Goal: Task Accomplishment & Management: Use online tool/utility

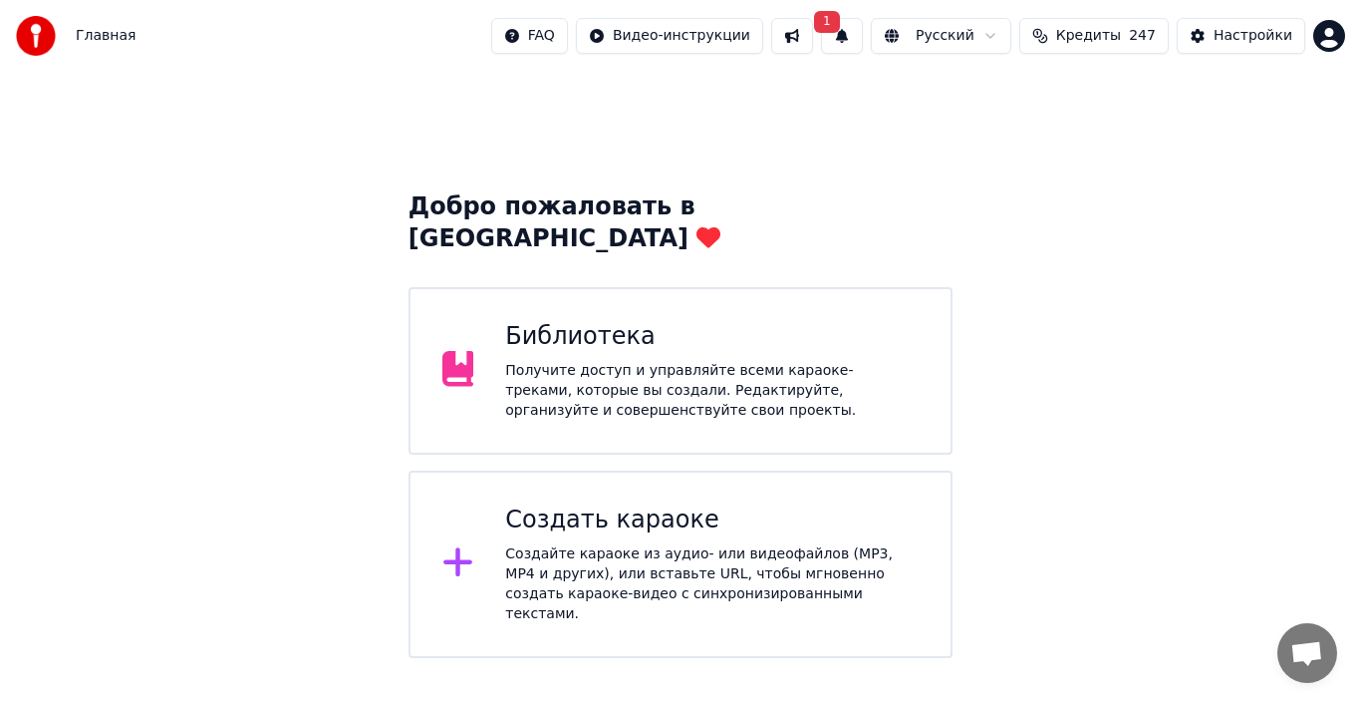
click at [590, 544] on div "Создайте караоке из аудио- или видеофайлов (MP3, MP4 и других), или вставьте UR…" at bounding box center [712, 584] width 414 height 80
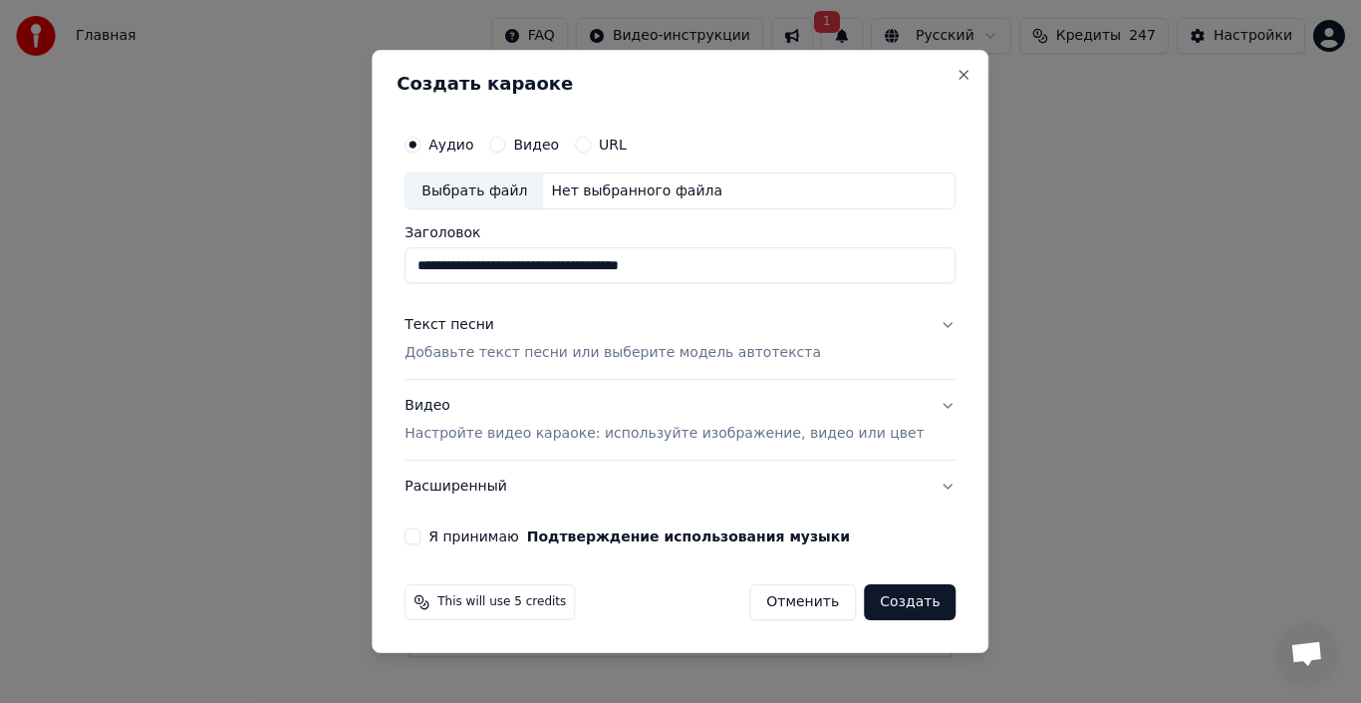
type input "**********"
click at [501, 361] on p "Добавьте текст песни или выберите модель автотекста" at bounding box center [613, 354] width 417 height 20
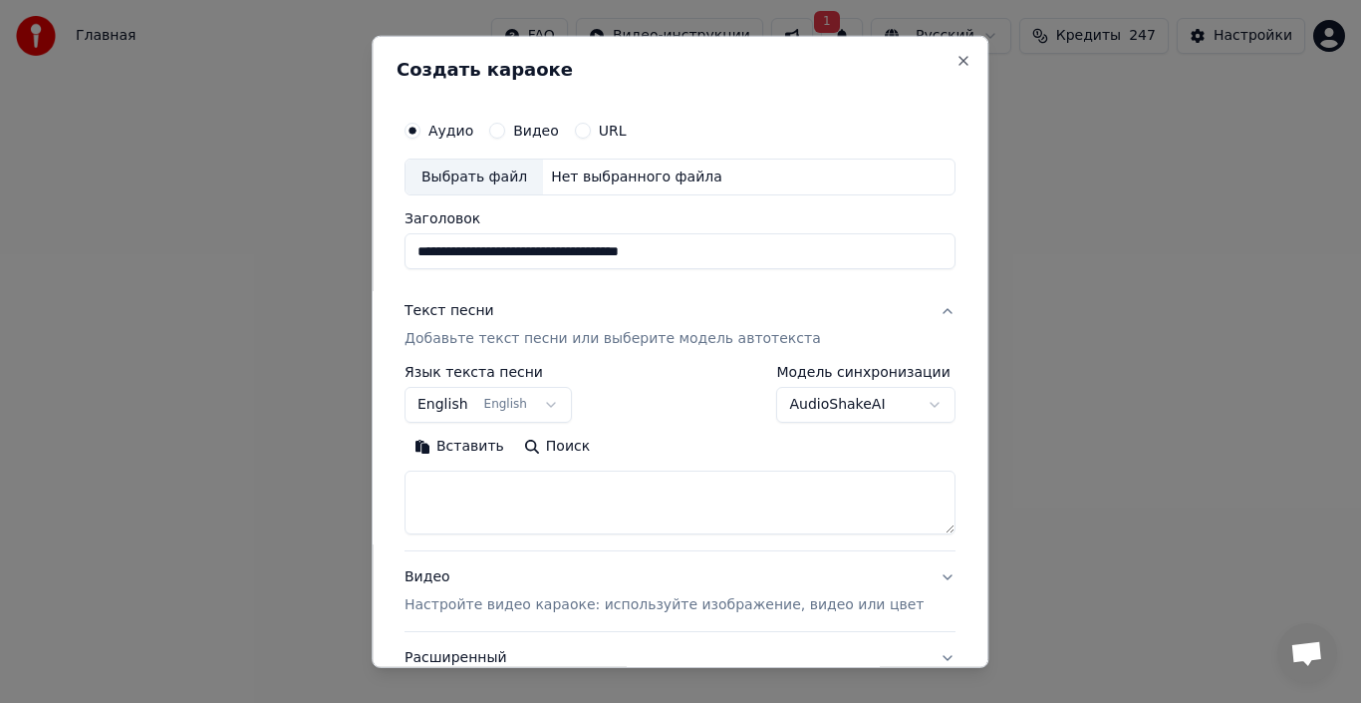
click at [580, 508] on textarea at bounding box center [680, 502] width 551 height 64
click at [549, 402] on button "English English" at bounding box center [488, 405] width 167 height 36
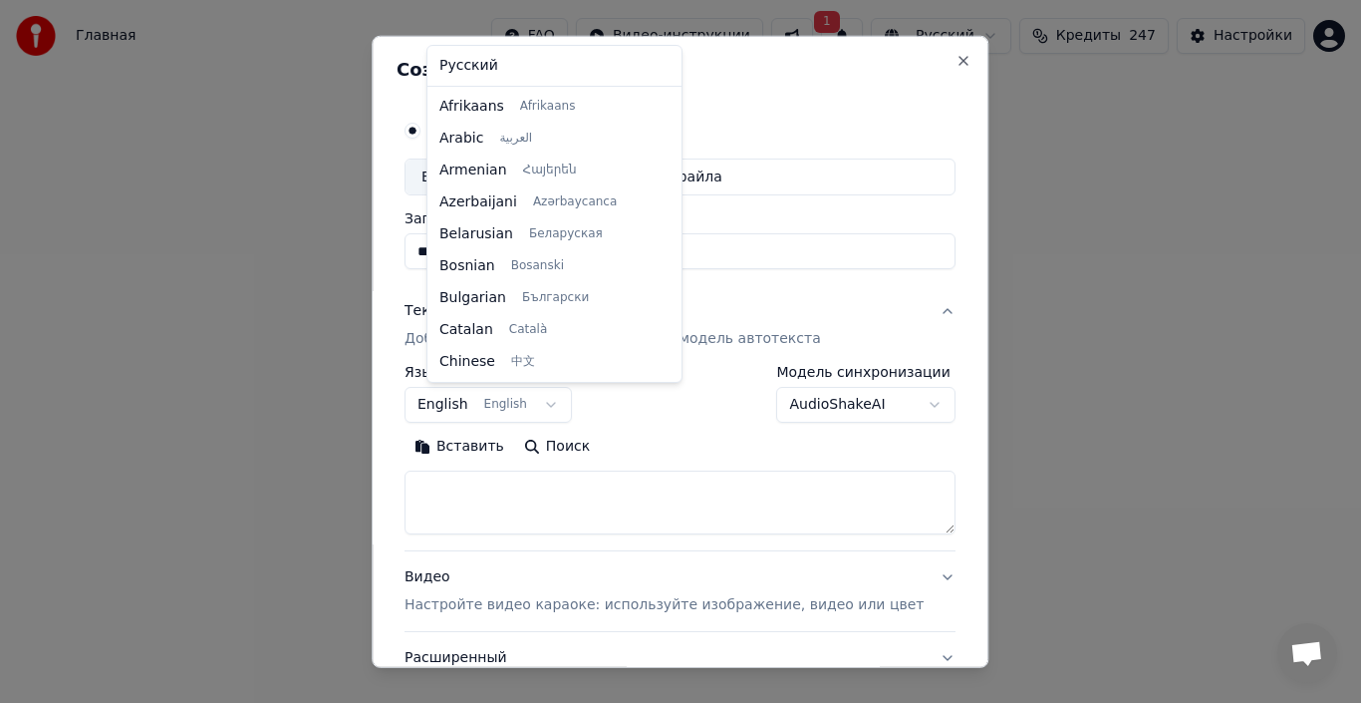
scroll to position [159, 0]
select select "**"
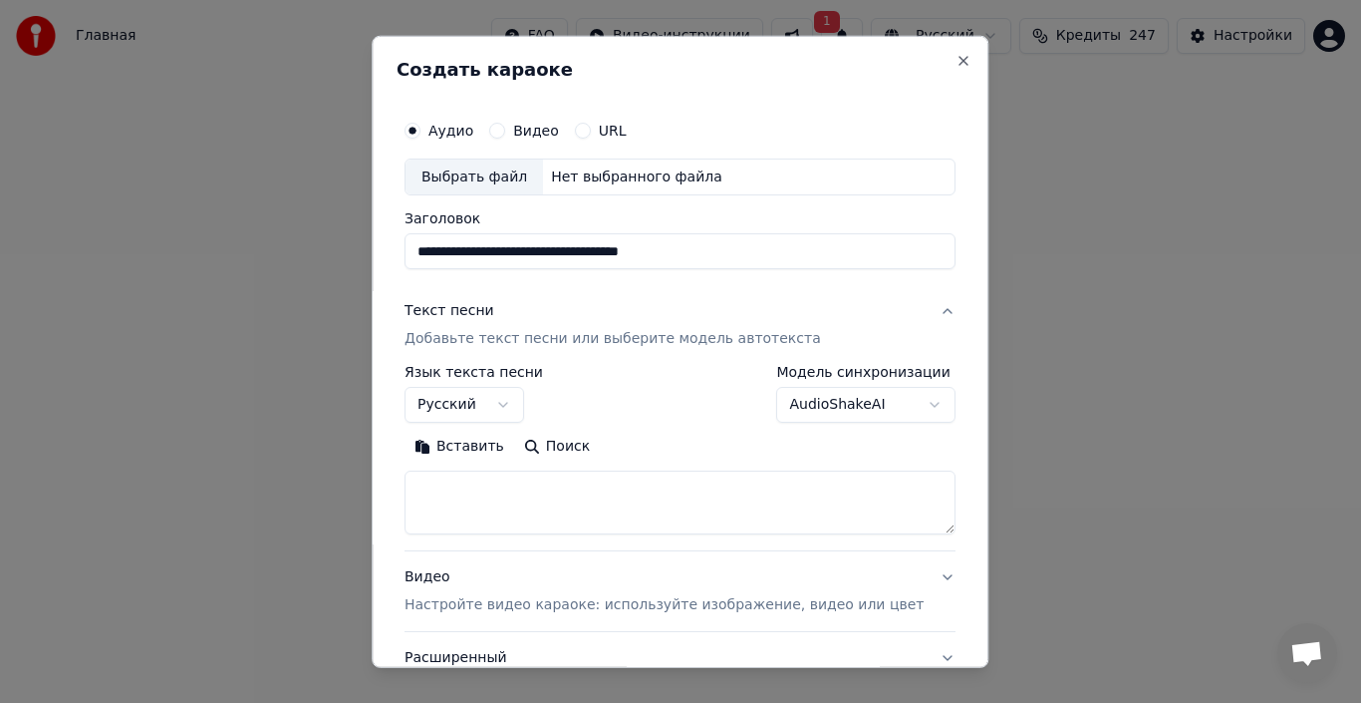
click at [526, 499] on textarea at bounding box center [680, 502] width 551 height 64
paste textarea "**********"
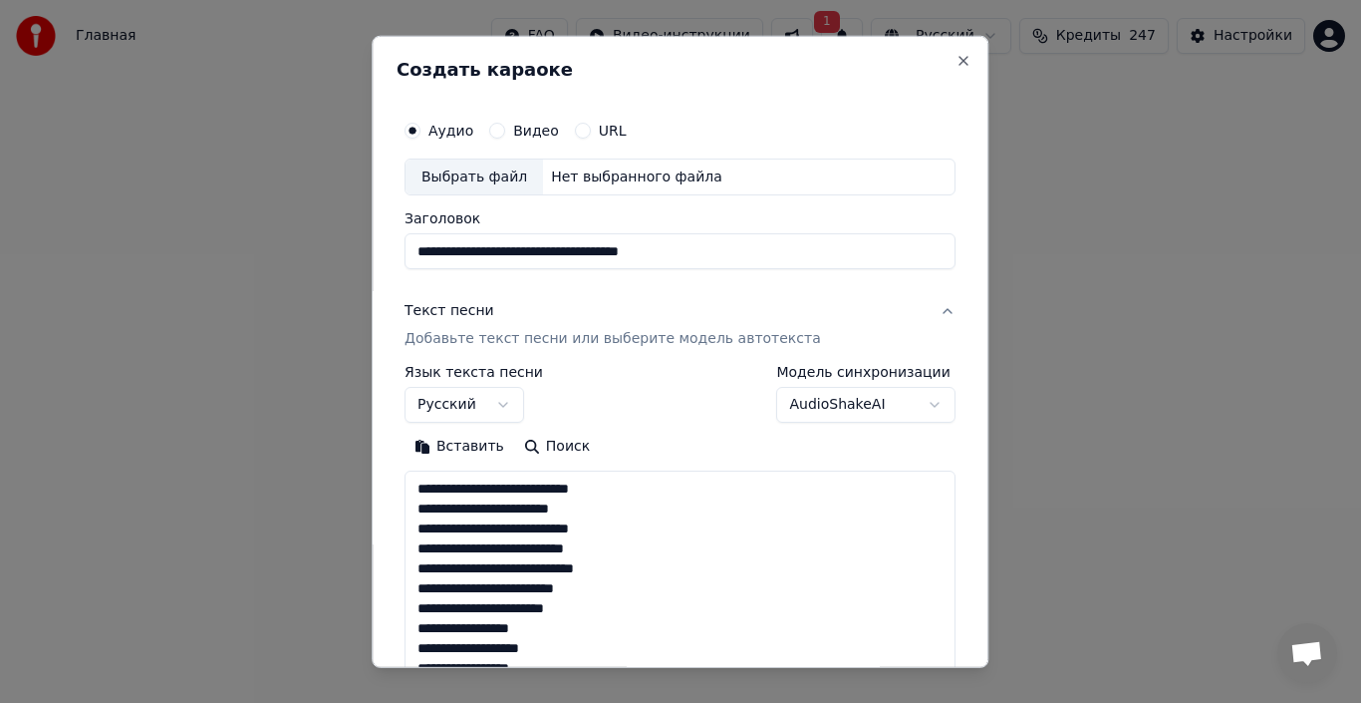
scroll to position [942, 0]
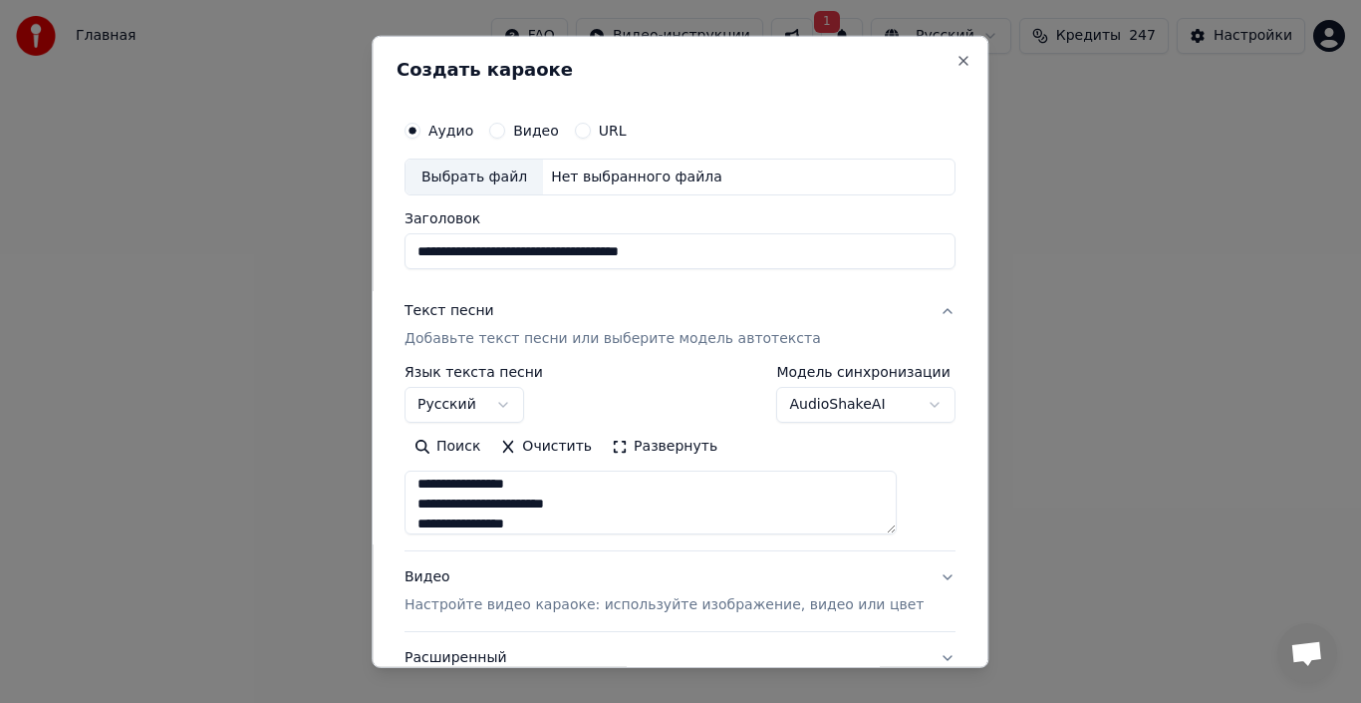
type textarea "**********"
click at [506, 179] on div "Выбрать файл" at bounding box center [475, 176] width 138 height 36
drag, startPoint x: 827, startPoint y: 250, endPoint x: 70, endPoint y: 250, distance: 757.3
click at [70, 250] on body "**********" at bounding box center [680, 329] width 1361 height 658
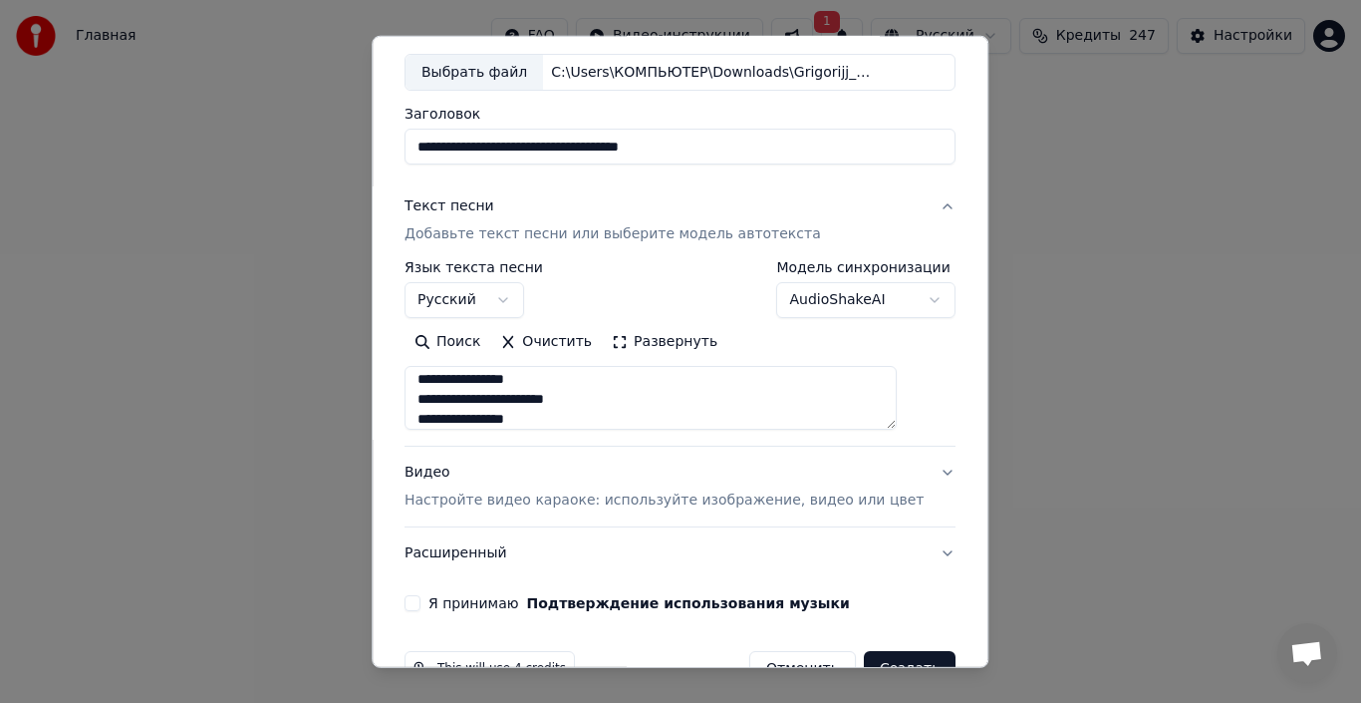
scroll to position [156, 0]
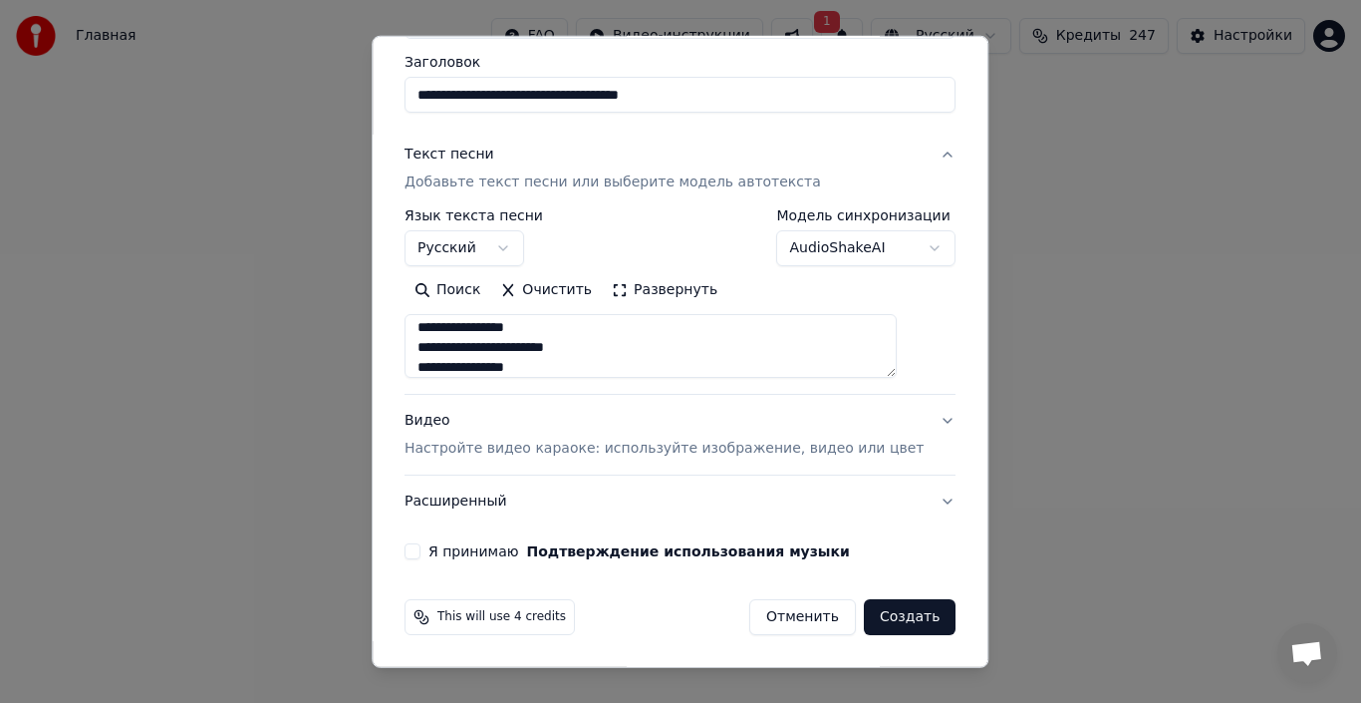
type input "**********"
click at [421, 557] on button "Я принимаю Подтверждение использования музыки" at bounding box center [413, 551] width 16 height 16
click at [453, 421] on div "Видео Настройте видео караоке: используйте изображение, видео или цвет" at bounding box center [664, 435] width 519 height 48
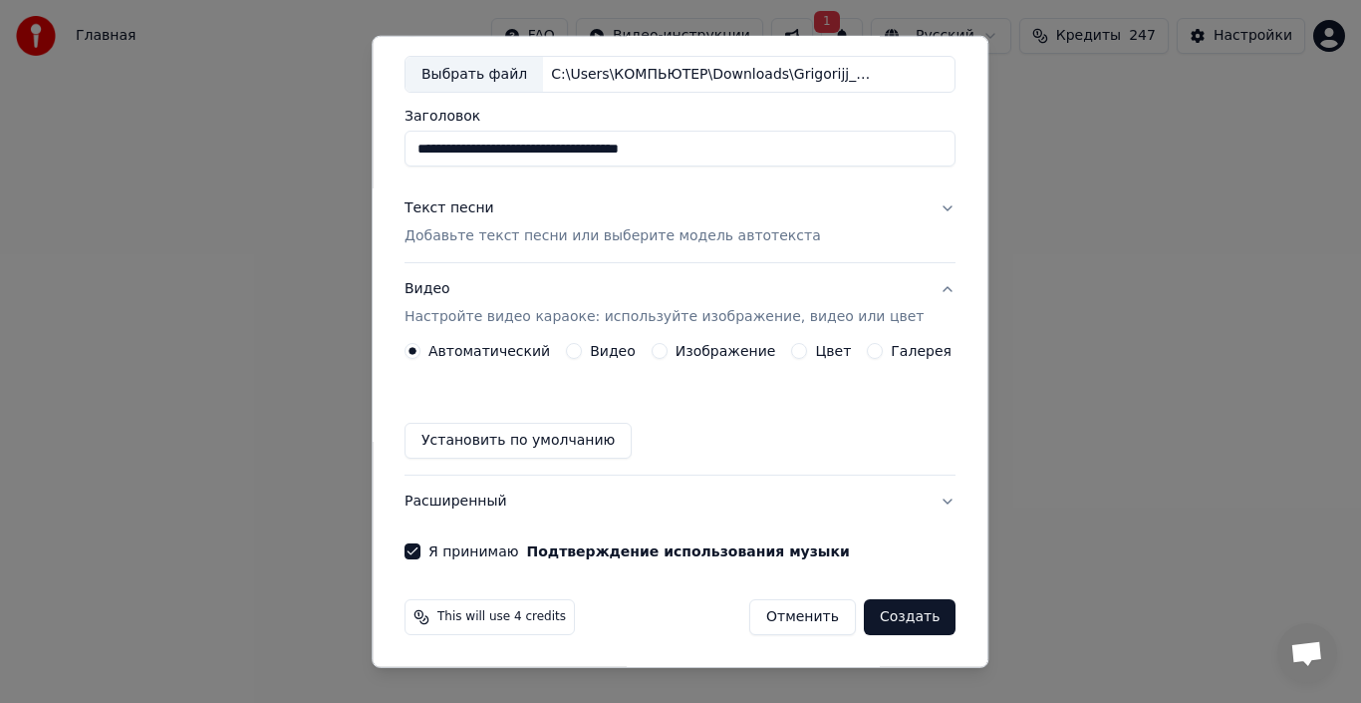
scroll to position [103, 0]
click at [699, 356] on label "Изображение" at bounding box center [726, 351] width 101 height 14
click at [668, 356] on button "Изображение" at bounding box center [660, 351] width 16 height 16
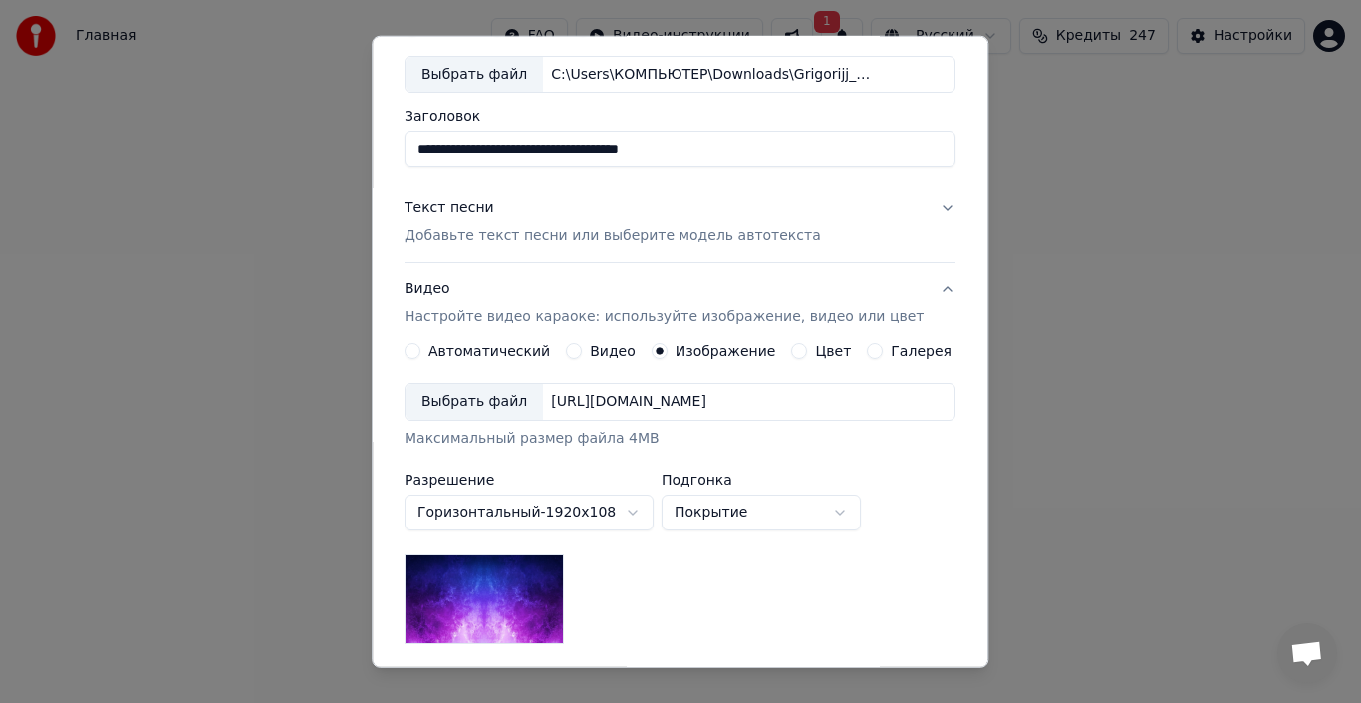
click at [714, 398] on div "[URL][DOMAIN_NAME]" at bounding box center [628, 402] width 171 height 20
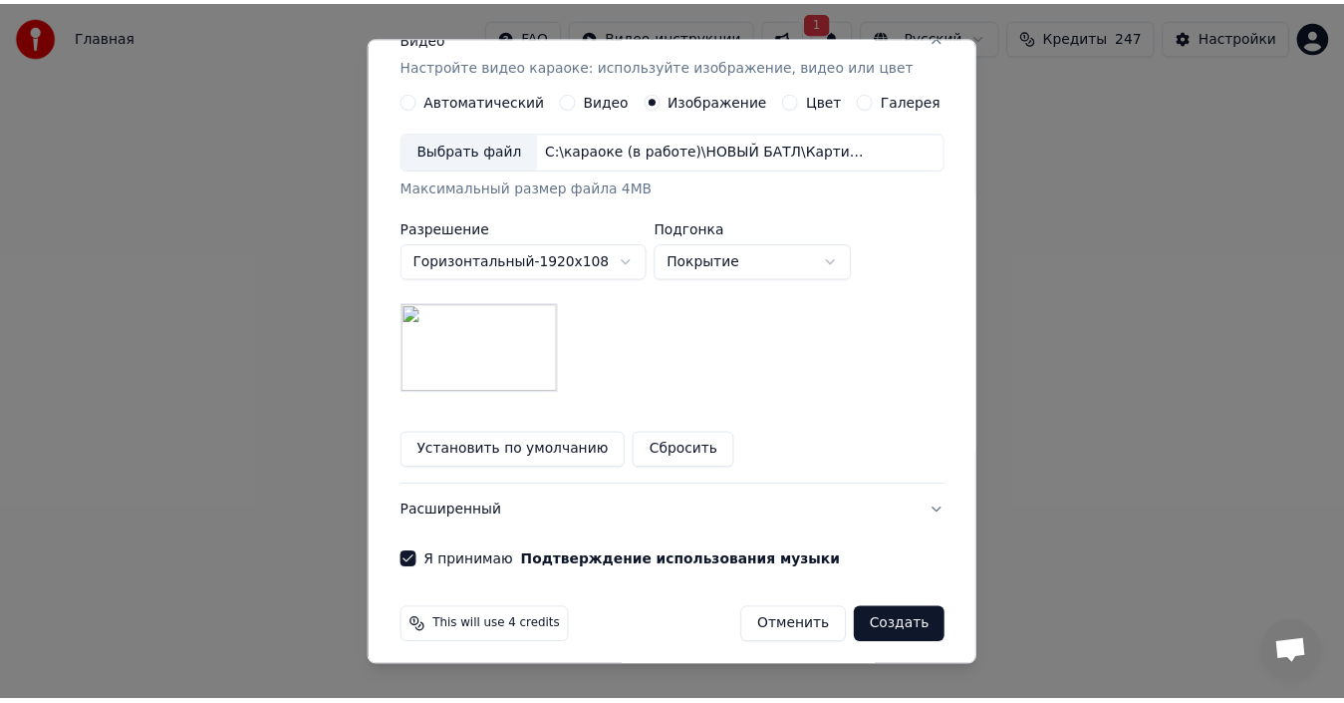
scroll to position [364, 0]
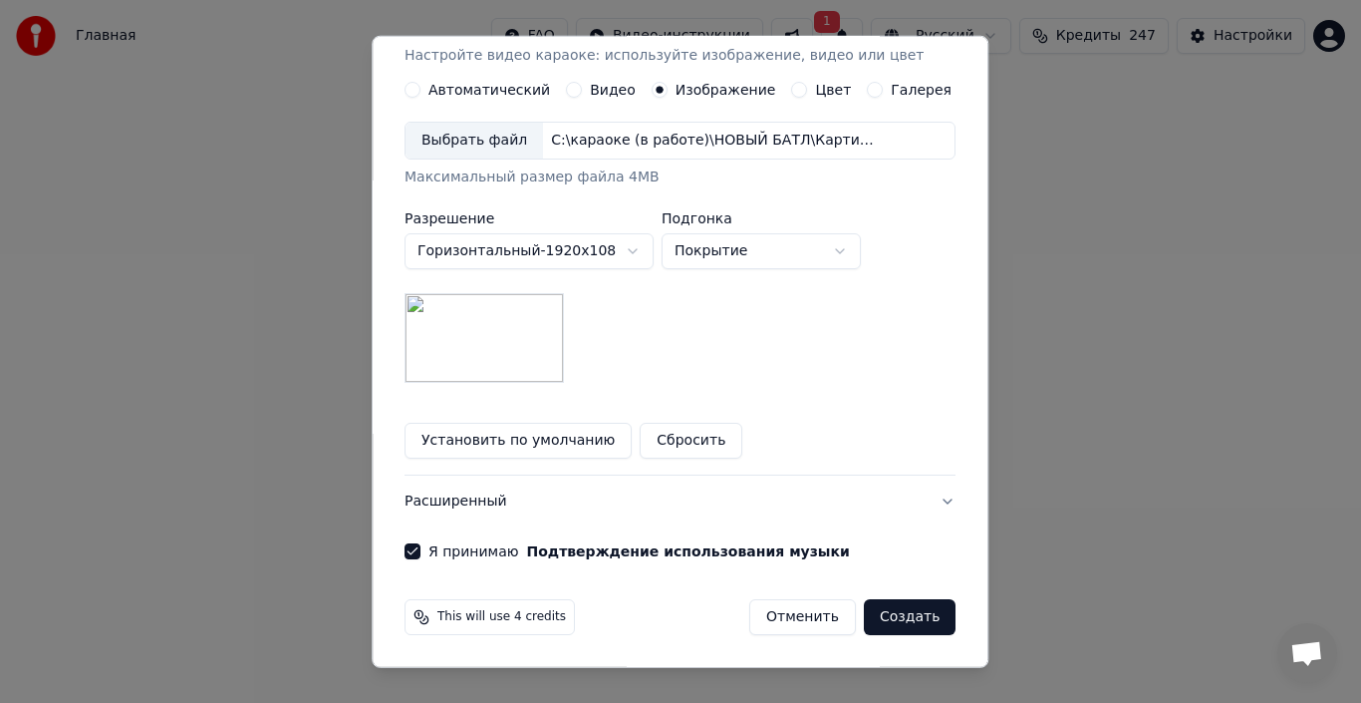
click at [887, 620] on button "Создать" at bounding box center [910, 617] width 92 height 36
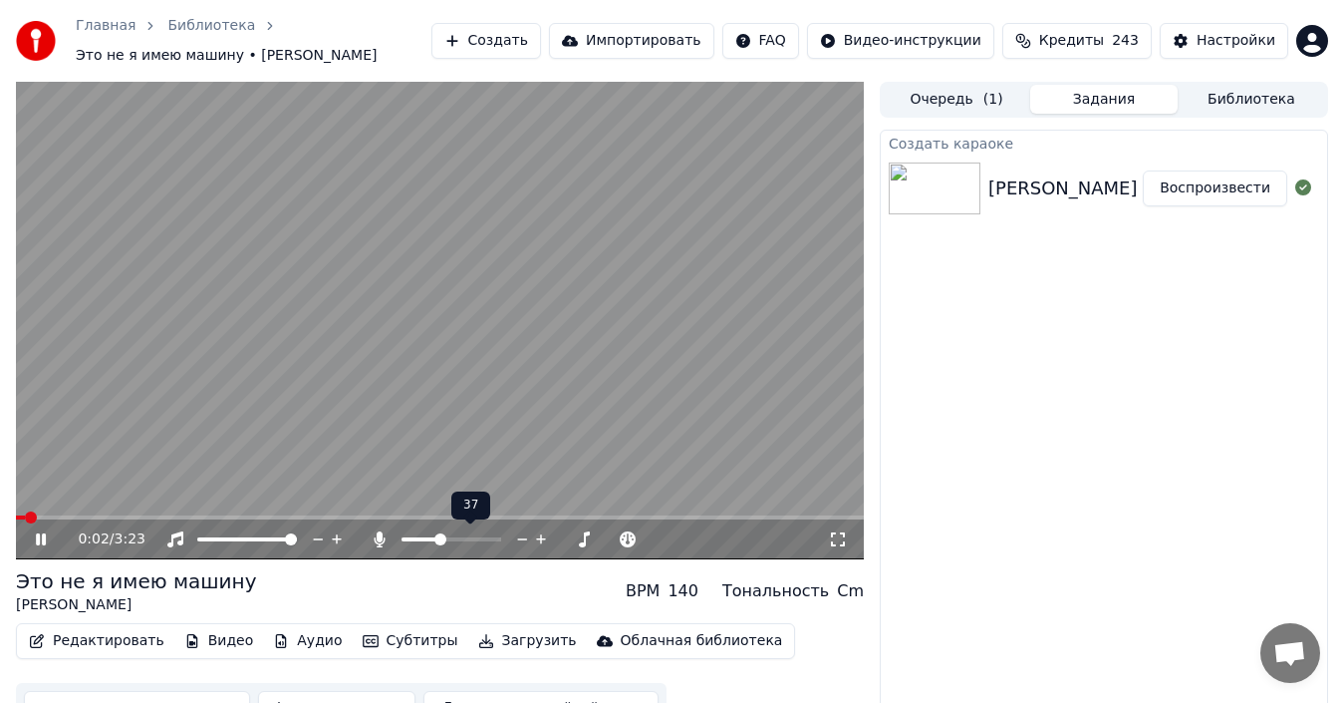
click at [438, 539] on span at bounding box center [440, 539] width 12 height 12
click at [493, 533] on span at bounding box center [495, 539] width 12 height 12
click at [460, 536] on span at bounding box center [459, 539] width 12 height 12
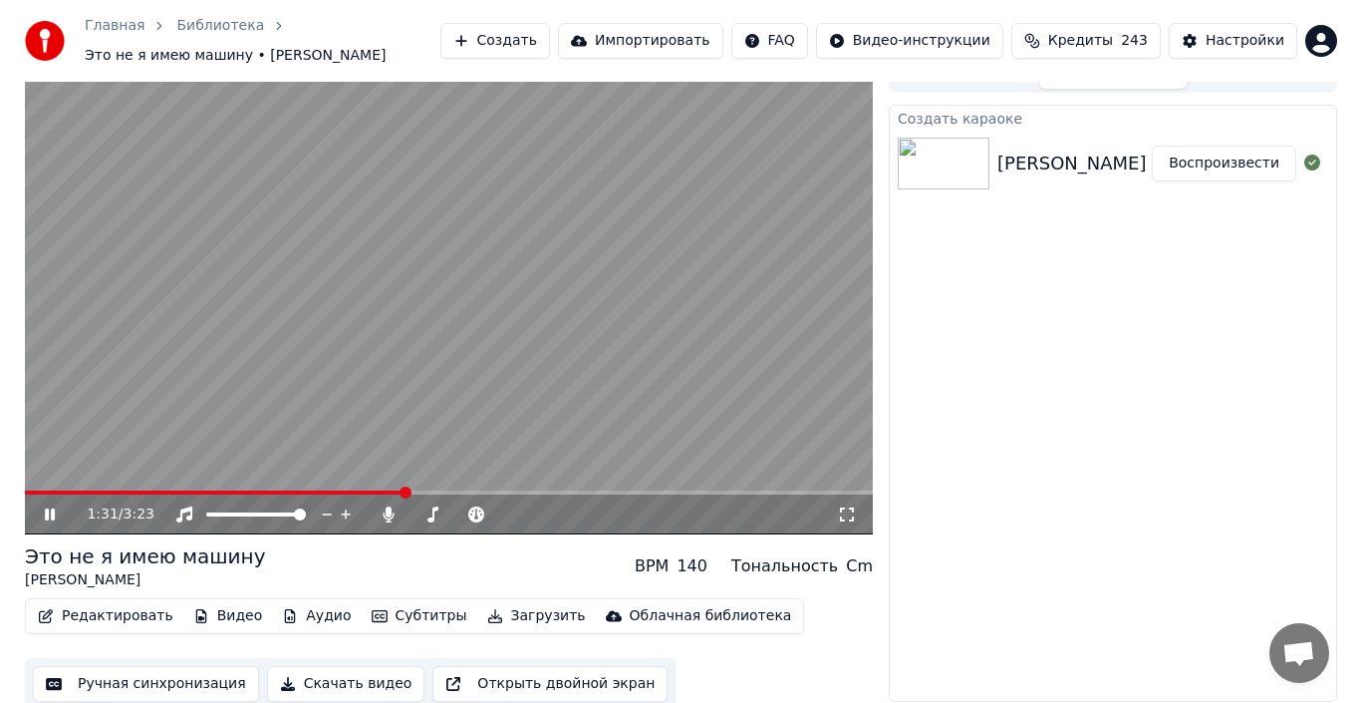
scroll to position [32, 0]
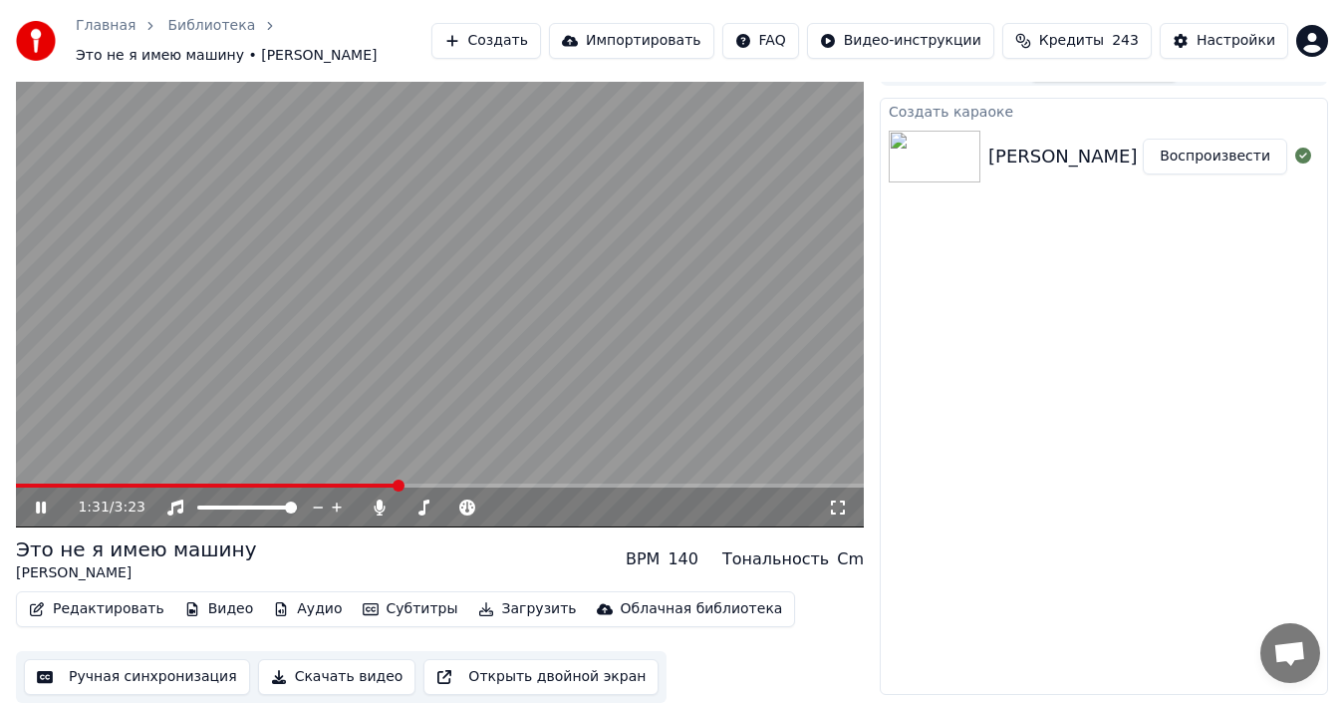
click at [103, 610] on button "Редактировать" at bounding box center [96, 609] width 151 height 28
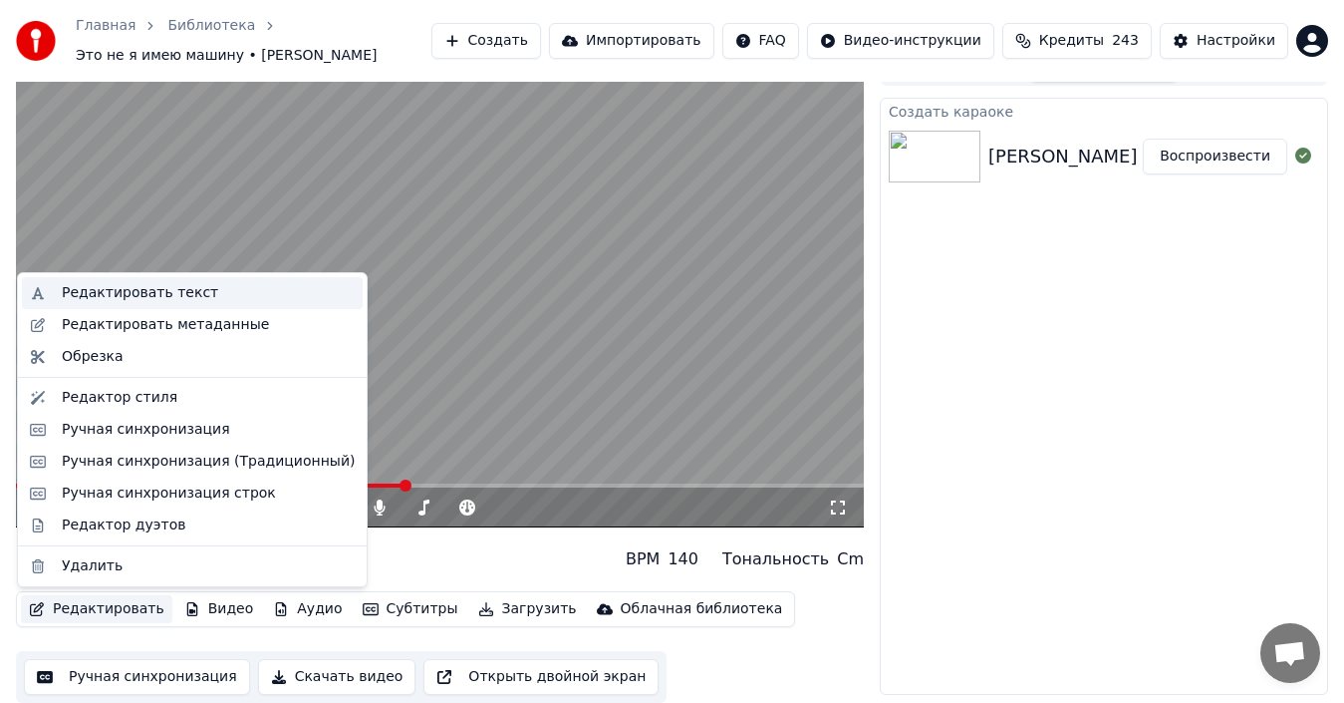
click at [121, 291] on div "Редактировать текст" at bounding box center [140, 293] width 156 height 20
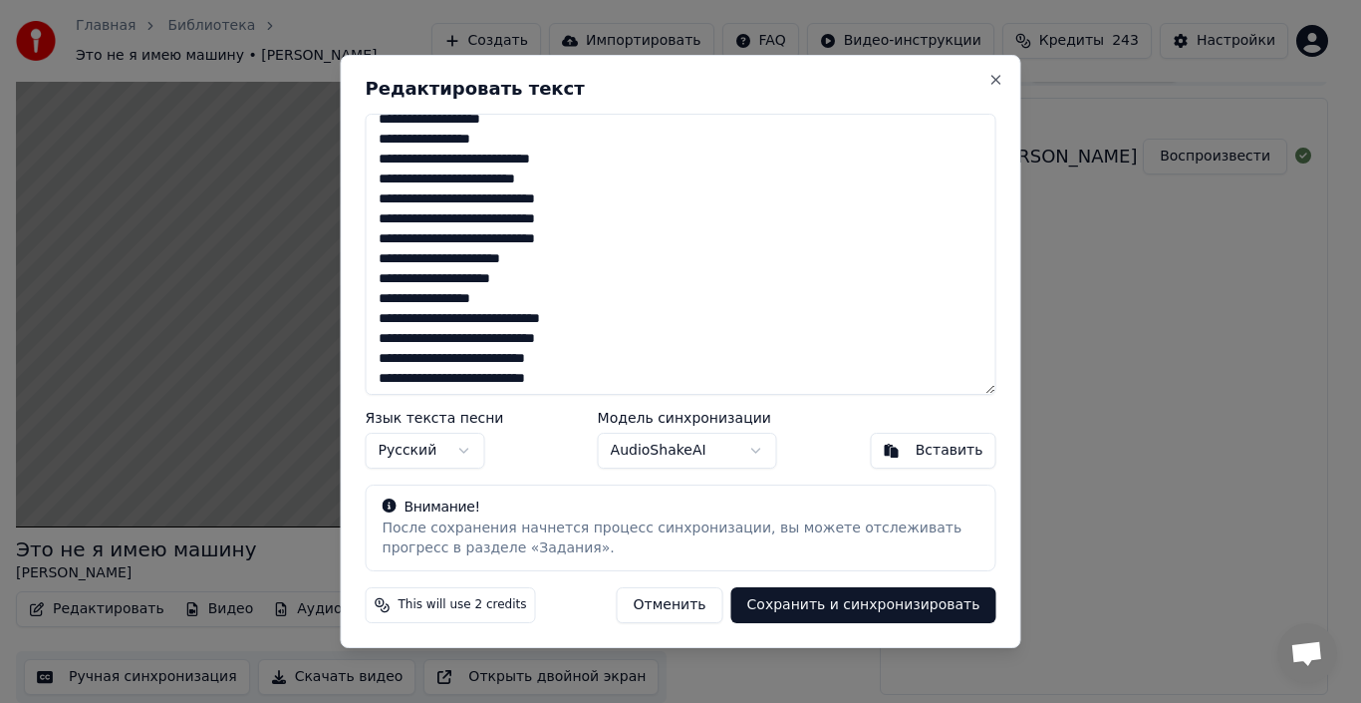
scroll to position [199, 0]
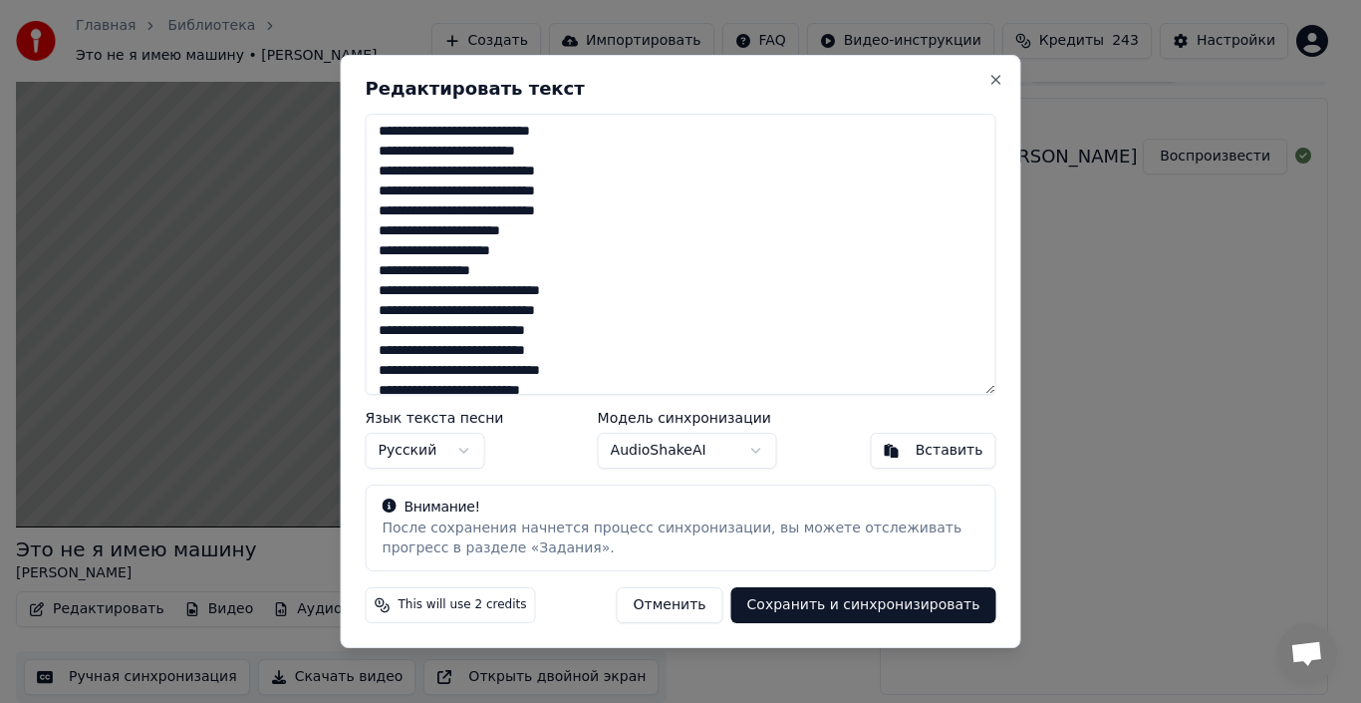
click at [394, 253] on textarea at bounding box center [681, 254] width 631 height 281
type textarea "**********"
click at [898, 606] on button "Сохранить и синхронизировать" at bounding box center [863, 605] width 265 height 36
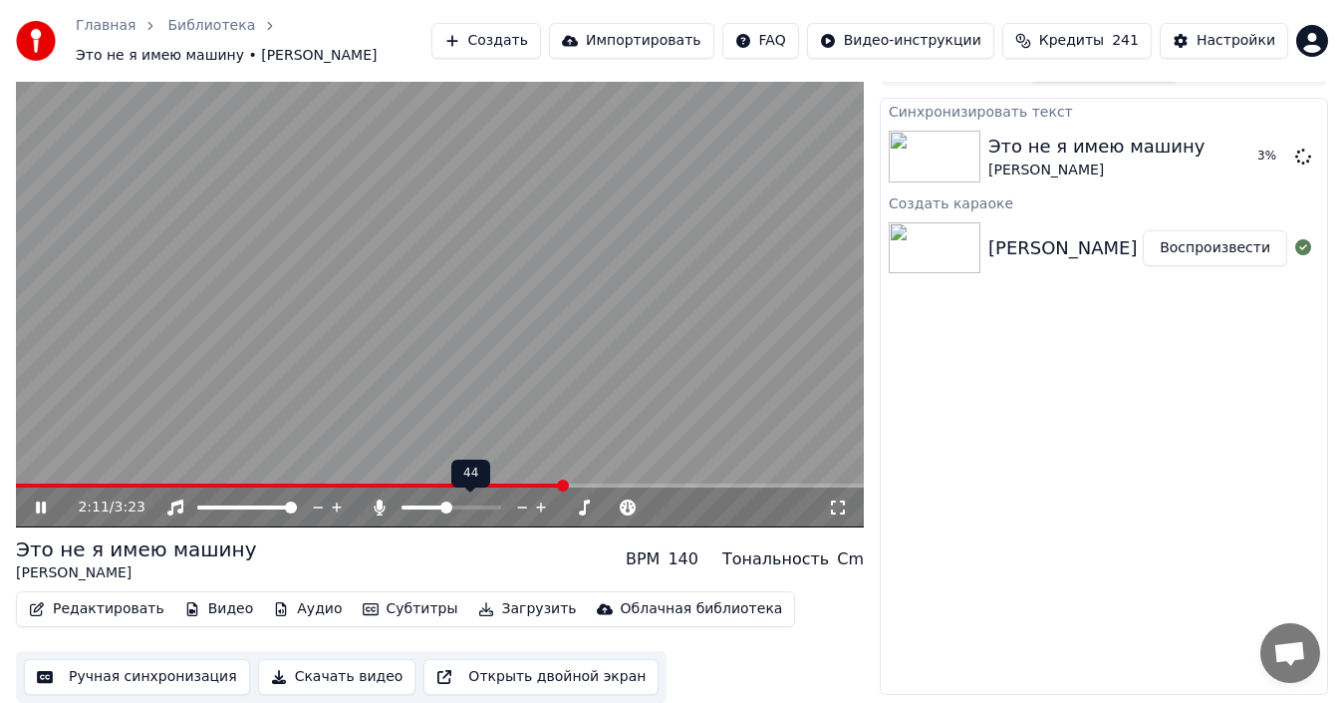
click at [445, 508] on span at bounding box center [424, 507] width 44 height 4
click at [608, 485] on span at bounding box center [440, 485] width 848 height 4
click at [626, 484] on span at bounding box center [440, 485] width 848 height 4
click at [641, 483] on span at bounding box center [440, 485] width 848 height 4
click at [445, 509] on span at bounding box center [446, 507] width 12 height 12
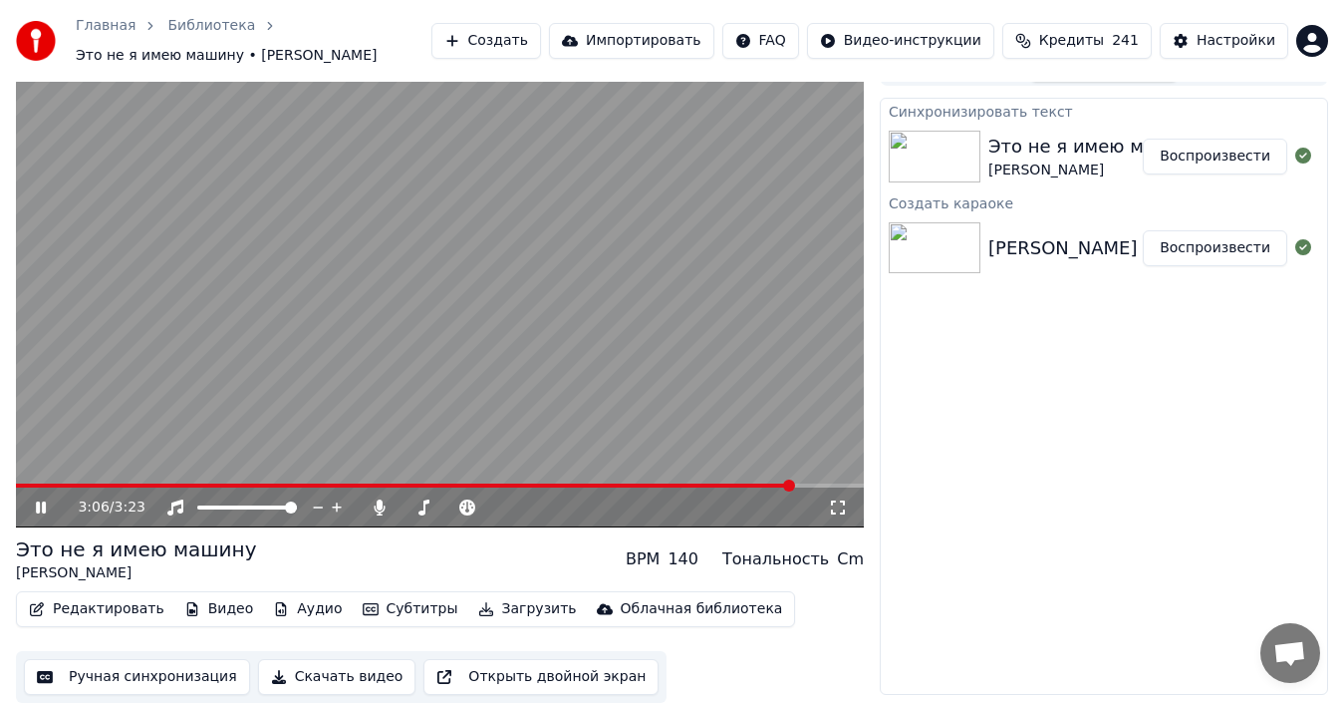
click at [809, 485] on span at bounding box center [440, 485] width 848 height 4
click at [832, 484] on span at bounding box center [440, 485] width 848 height 4
click at [163, 487] on div "3:17 / 3:23" at bounding box center [440, 507] width 848 height 40
click at [174, 484] on span at bounding box center [95, 485] width 158 height 4
click at [152, 484] on span at bounding box center [97, 485] width 163 height 4
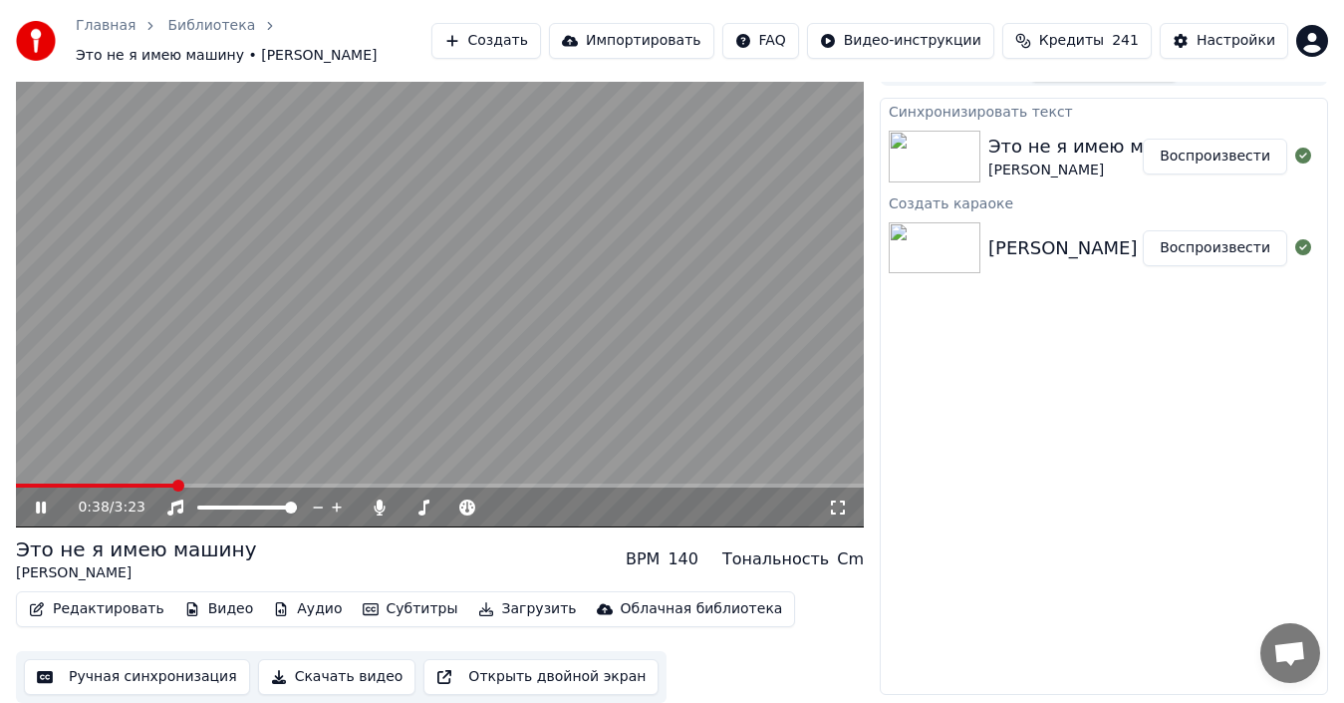
click at [173, 484] on span at bounding box center [440, 485] width 848 height 4
click at [132, 484] on span at bounding box center [74, 485] width 117 height 4
click at [86, 486] on span at bounding box center [91, 485] width 150 height 4
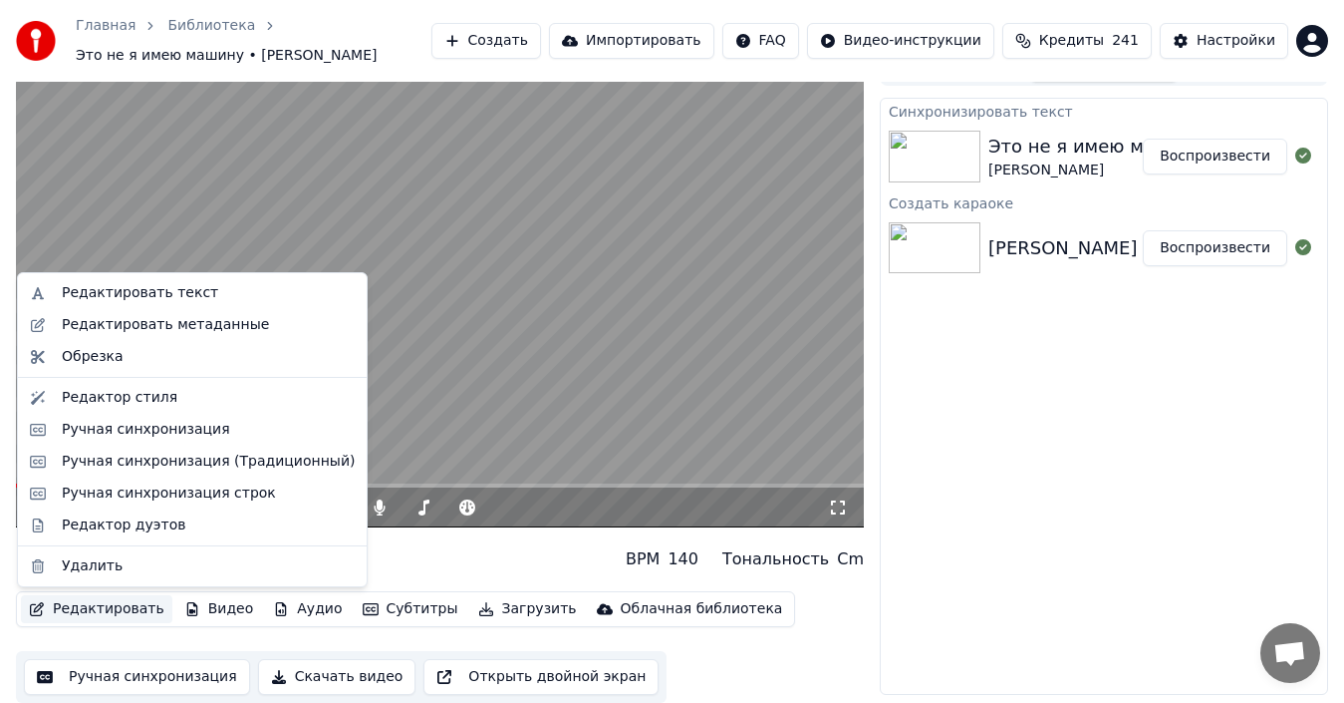
click at [112, 605] on button "Редактировать" at bounding box center [96, 609] width 151 height 28
click at [119, 294] on div "Редактировать текст" at bounding box center [140, 293] width 156 height 20
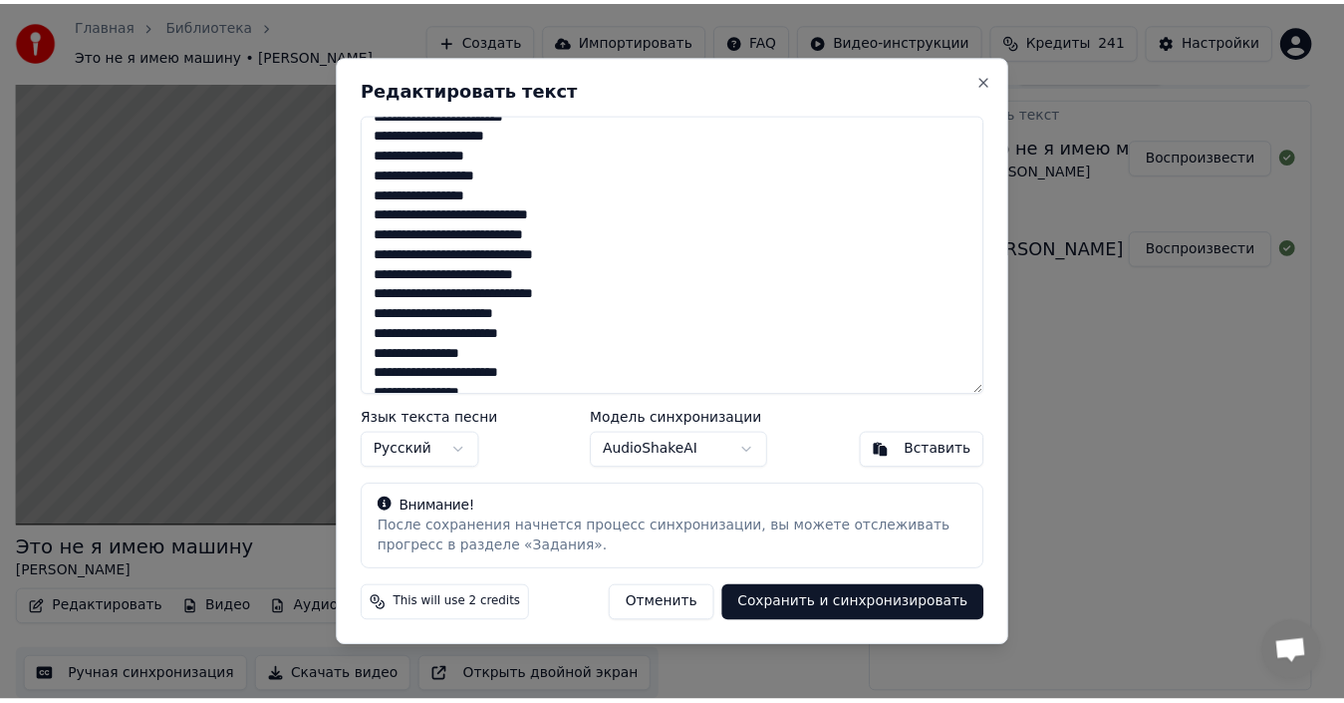
scroll to position [653, 0]
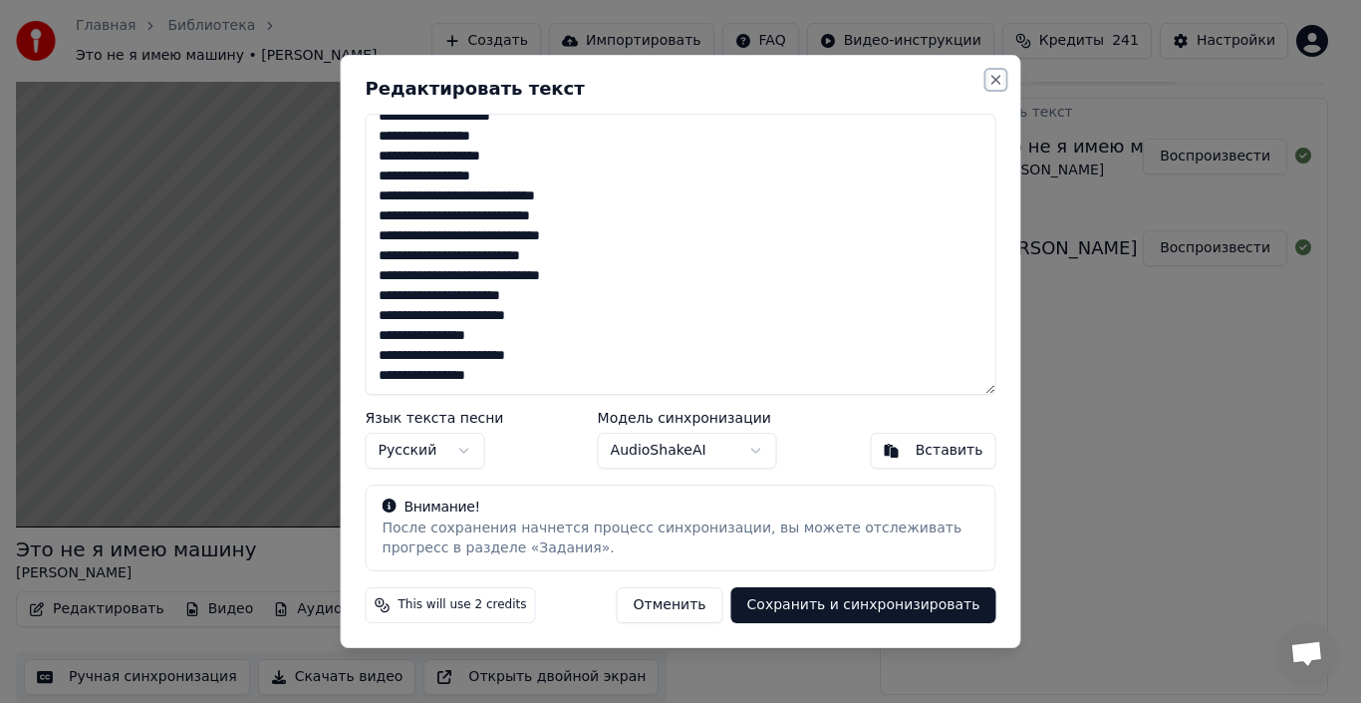
click at [989, 76] on button "Close" at bounding box center [997, 80] width 16 height 16
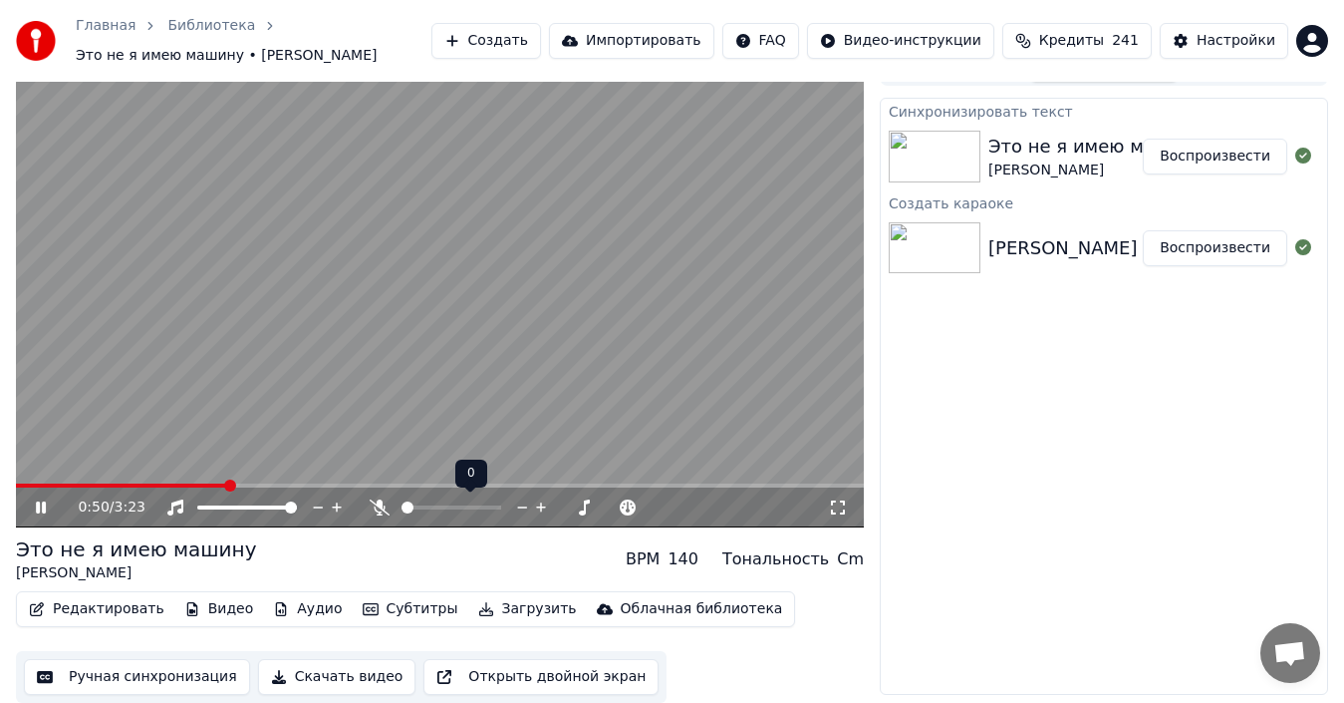
click at [402, 505] on span at bounding box center [408, 507] width 12 height 12
click at [832, 510] on icon at bounding box center [838, 507] width 14 height 14
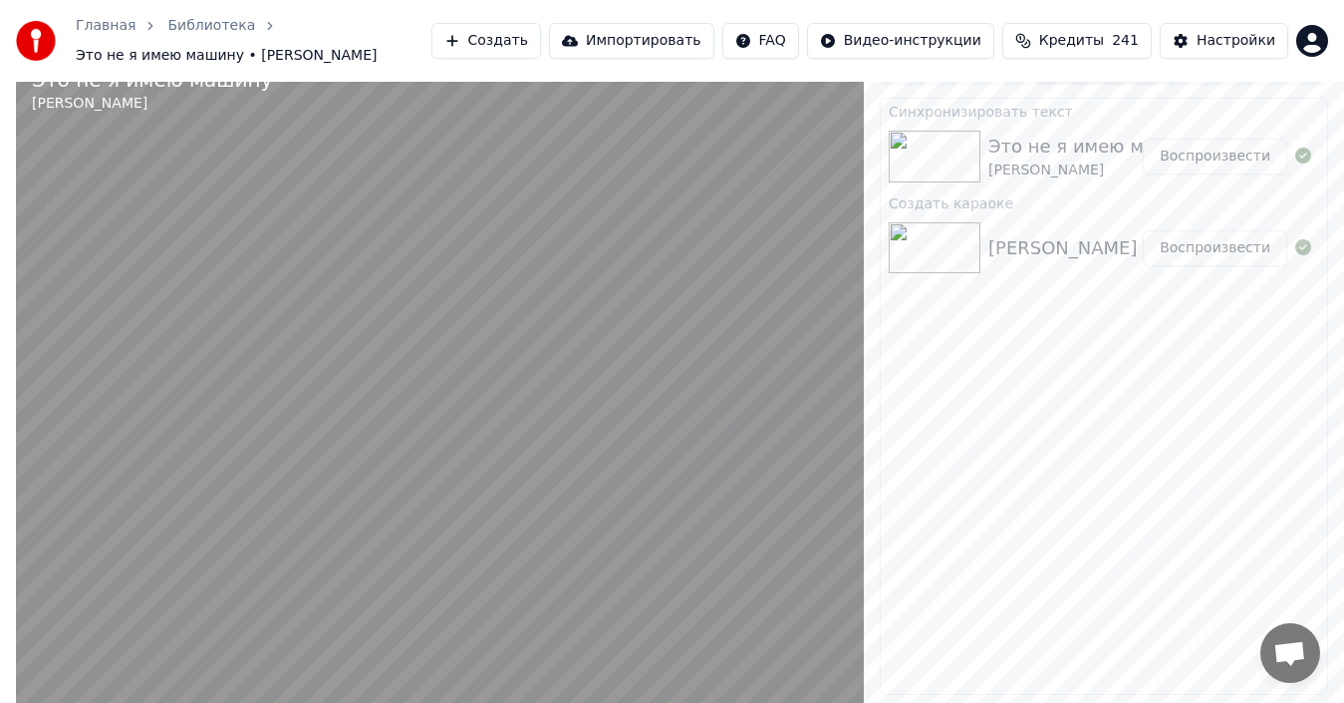
scroll to position [15, 0]
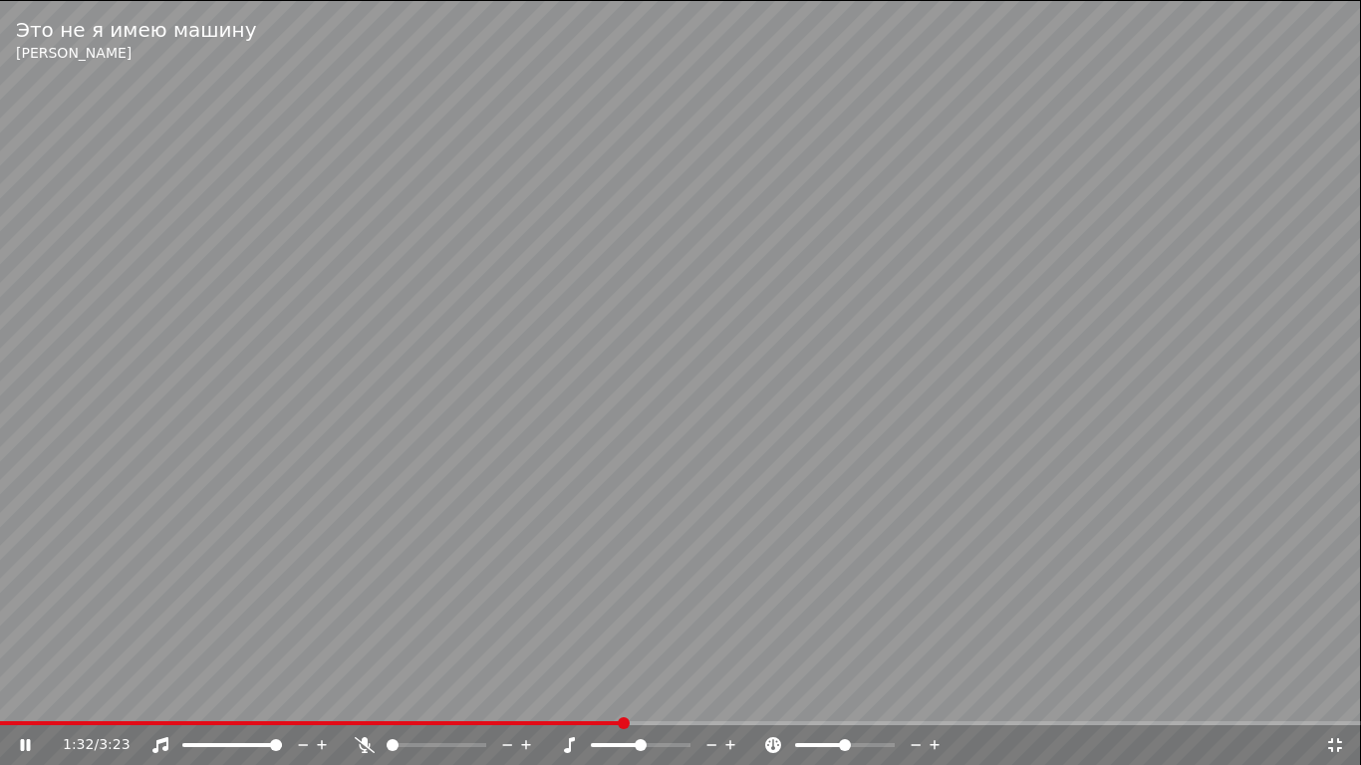
click at [1333, 702] on icon at bounding box center [1335, 745] width 14 height 14
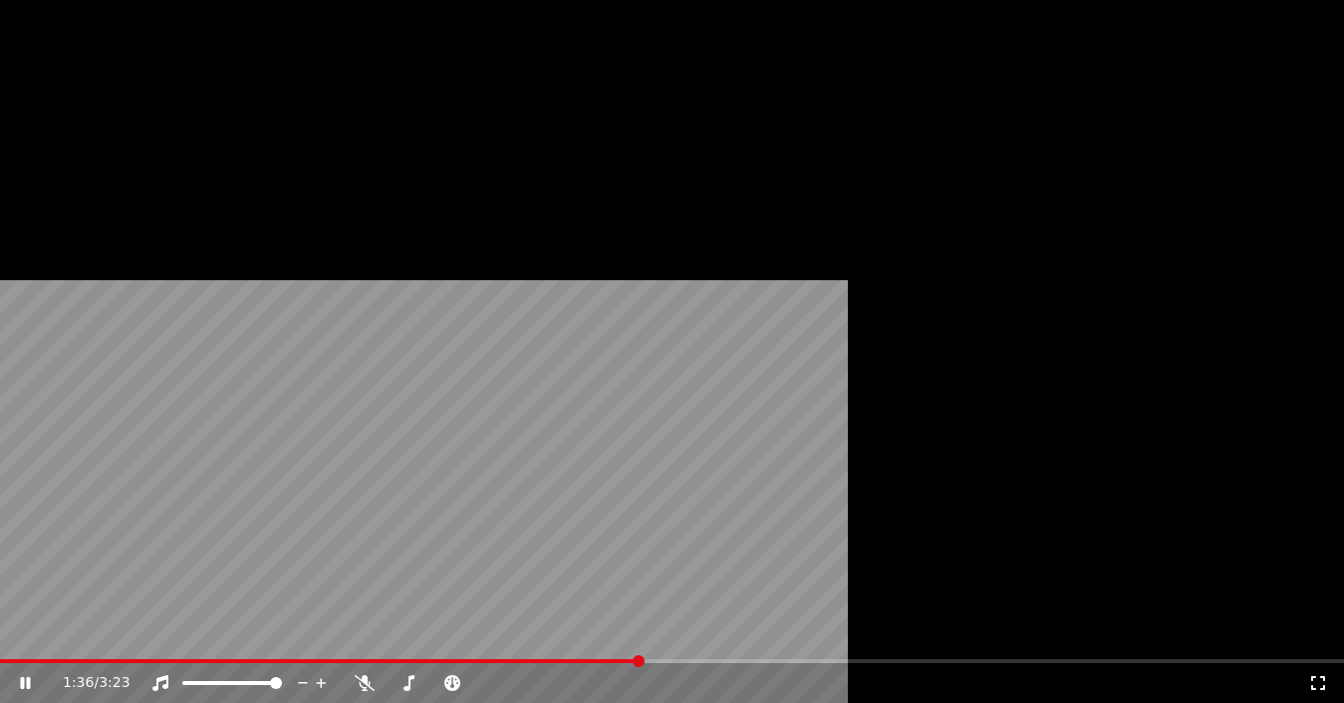
scroll to position [32, 0]
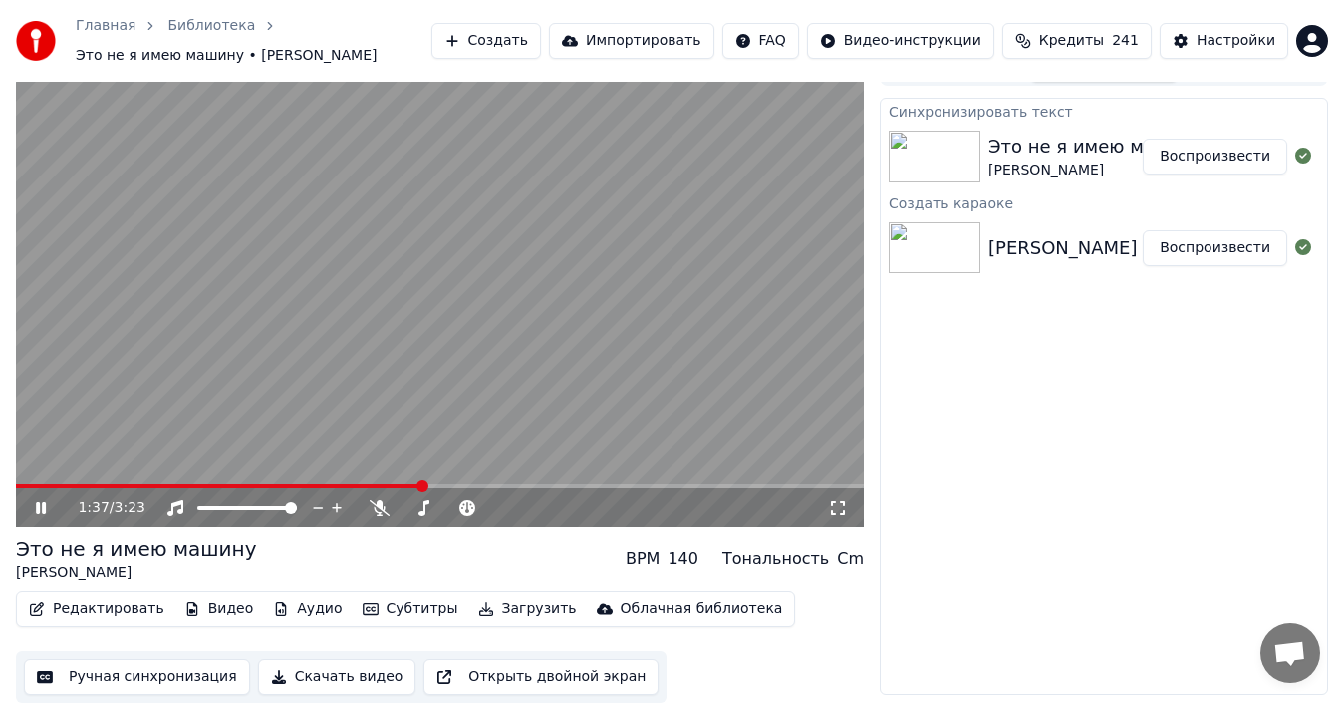
click at [479, 611] on button "Загрузить" at bounding box center [527, 609] width 115 height 28
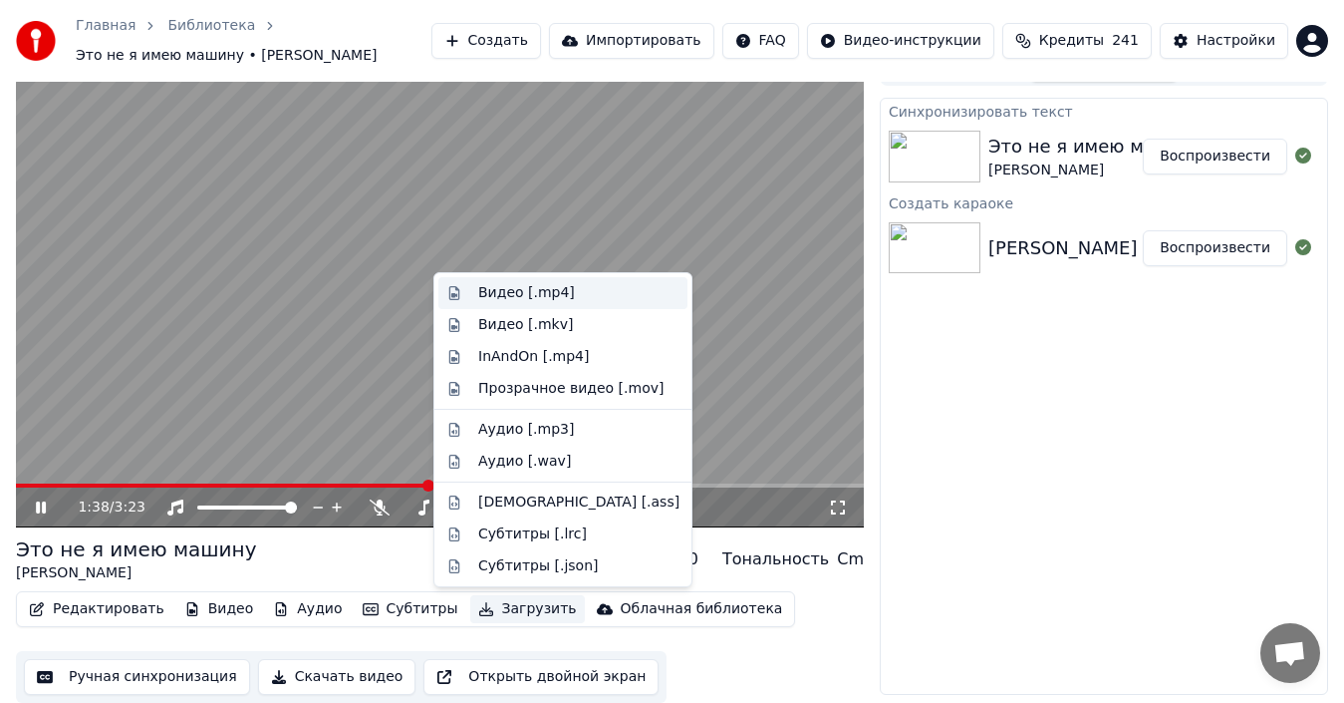
click at [535, 293] on div "Видео [.mp4]" at bounding box center [526, 293] width 97 height 20
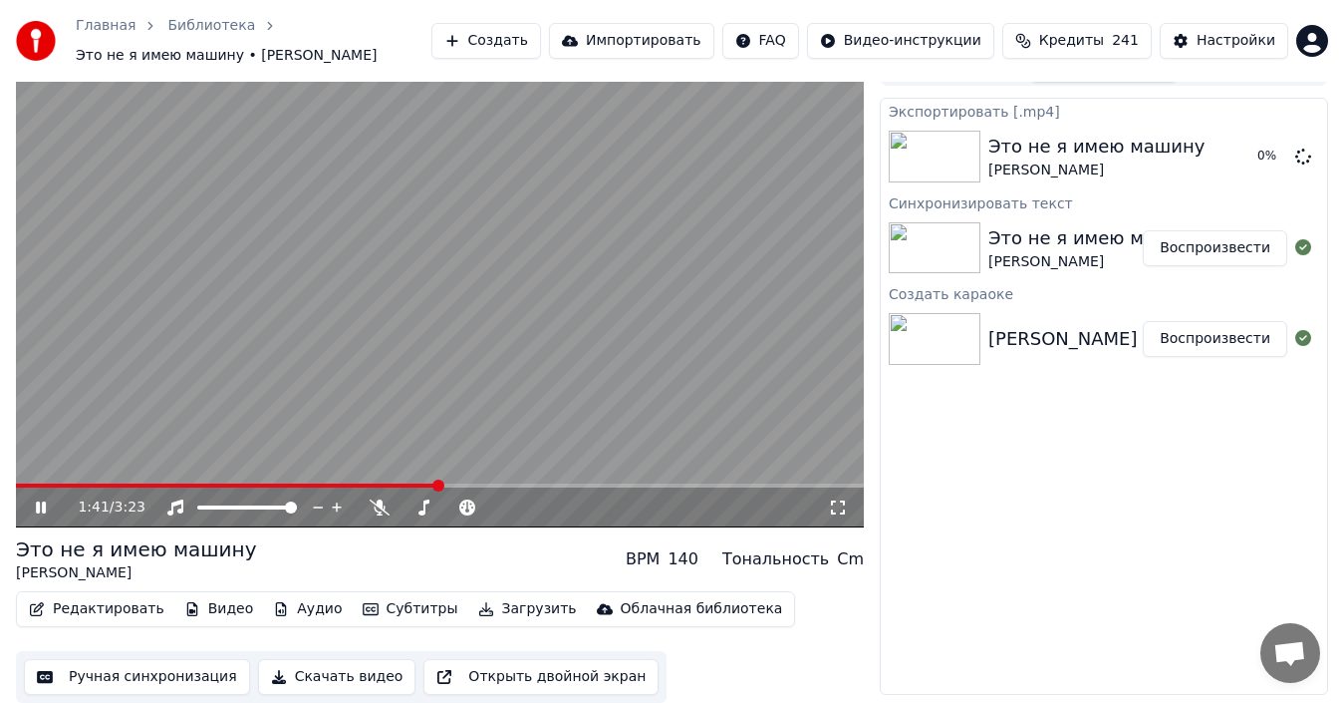
click at [41, 510] on icon at bounding box center [55, 507] width 46 height 16
